Goal: Find specific page/section: Find specific page/section

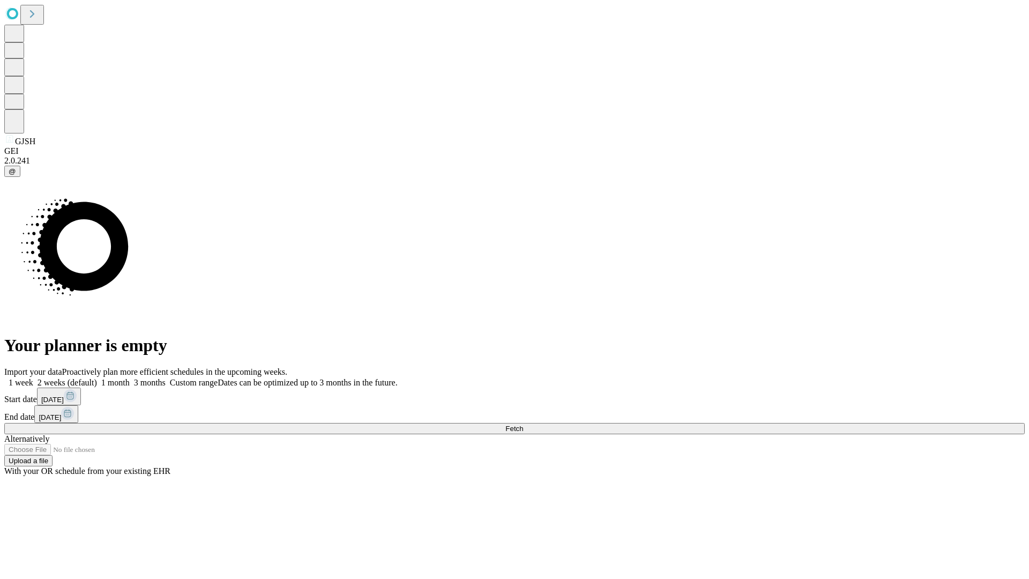
click at [523, 424] on span "Fetch" at bounding box center [514, 428] width 18 height 8
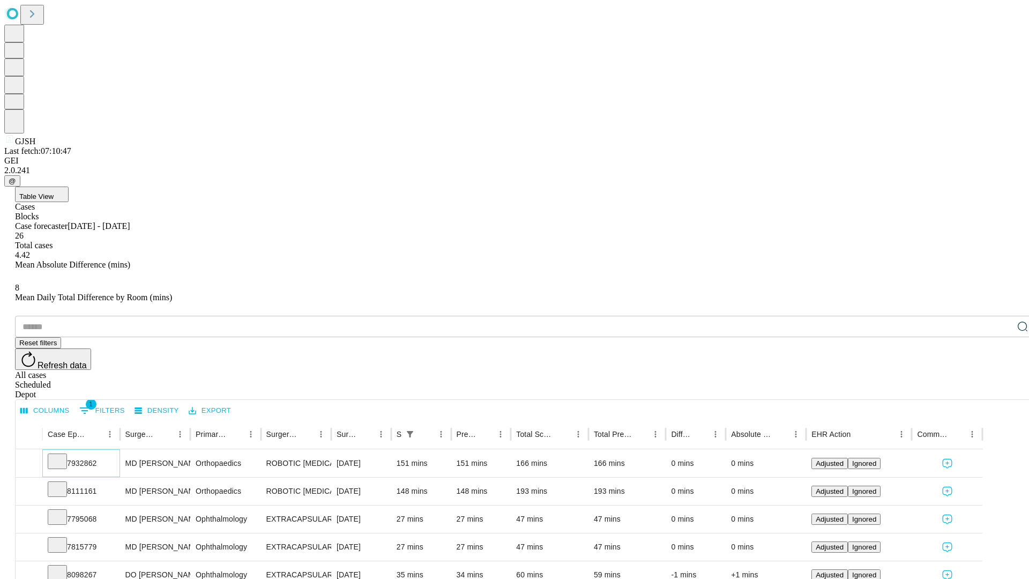
click at [63, 455] on icon at bounding box center [57, 460] width 11 height 11
